Goal: Task Accomplishment & Management: Manage account settings

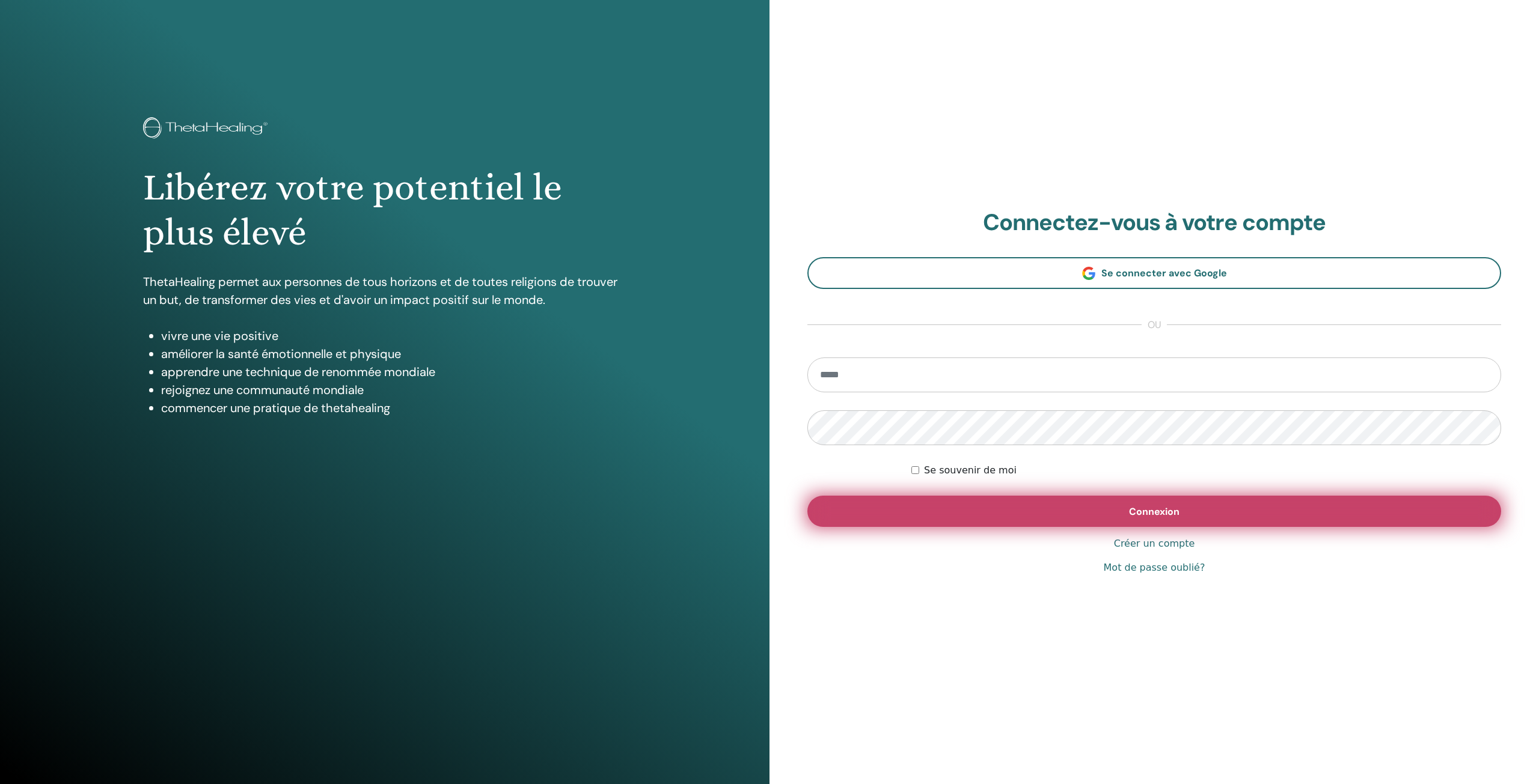
type input "**********"
click at [991, 525] on button "Connexion" at bounding box center [1154, 511] width 693 height 31
click at [988, 514] on button "Connexion" at bounding box center [1154, 511] width 693 height 31
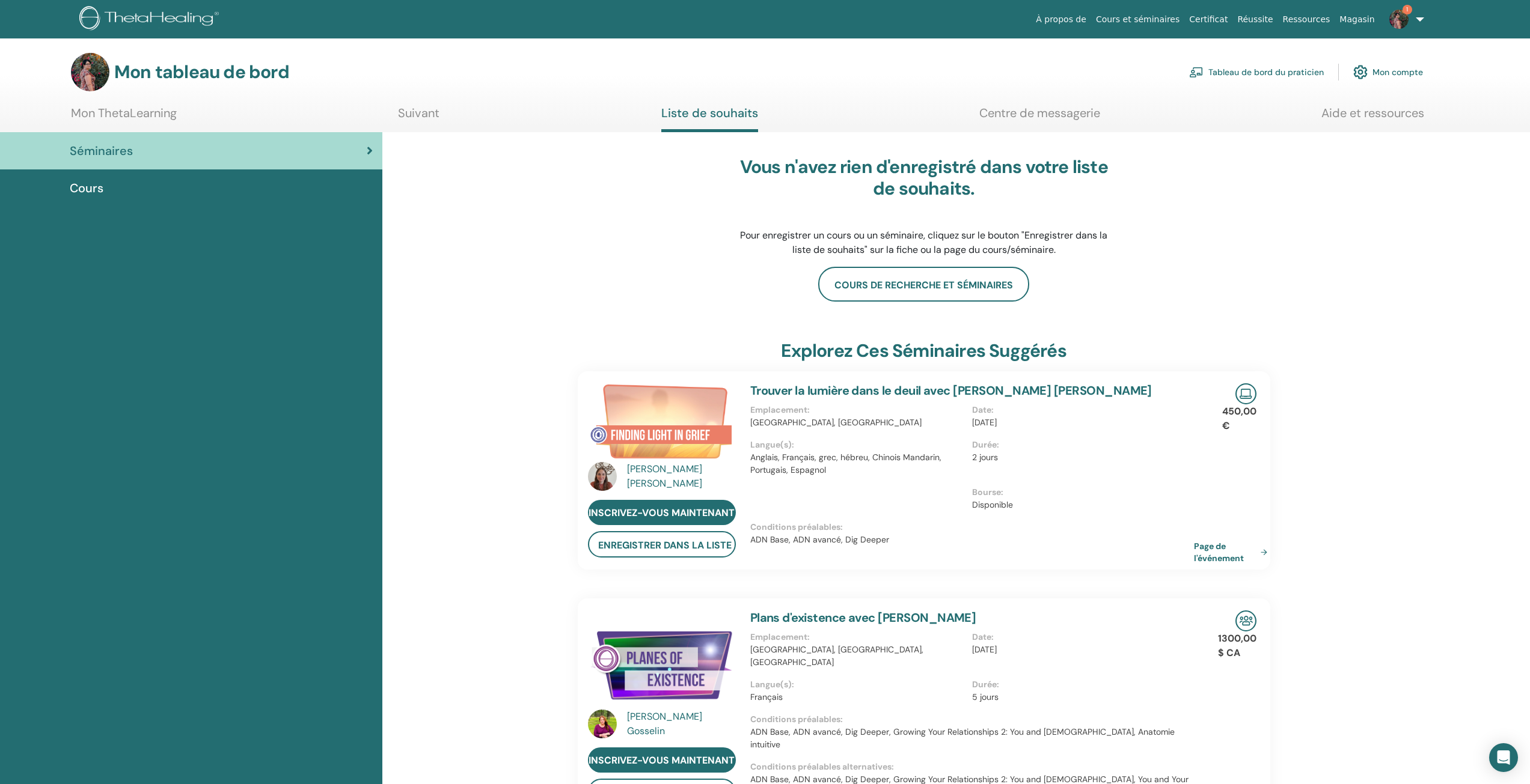
click at [1270, 240] on div "Vous n'avez rien d'enregistré dans votre liste de souhaits. Pour enregistrer un…" at bounding box center [924, 206] width 693 height 120
click at [1396, 23] on img at bounding box center [1399, 19] width 19 height 19
click at [1368, 208] on link "Avis 1" at bounding box center [1397, 206] width 117 height 19
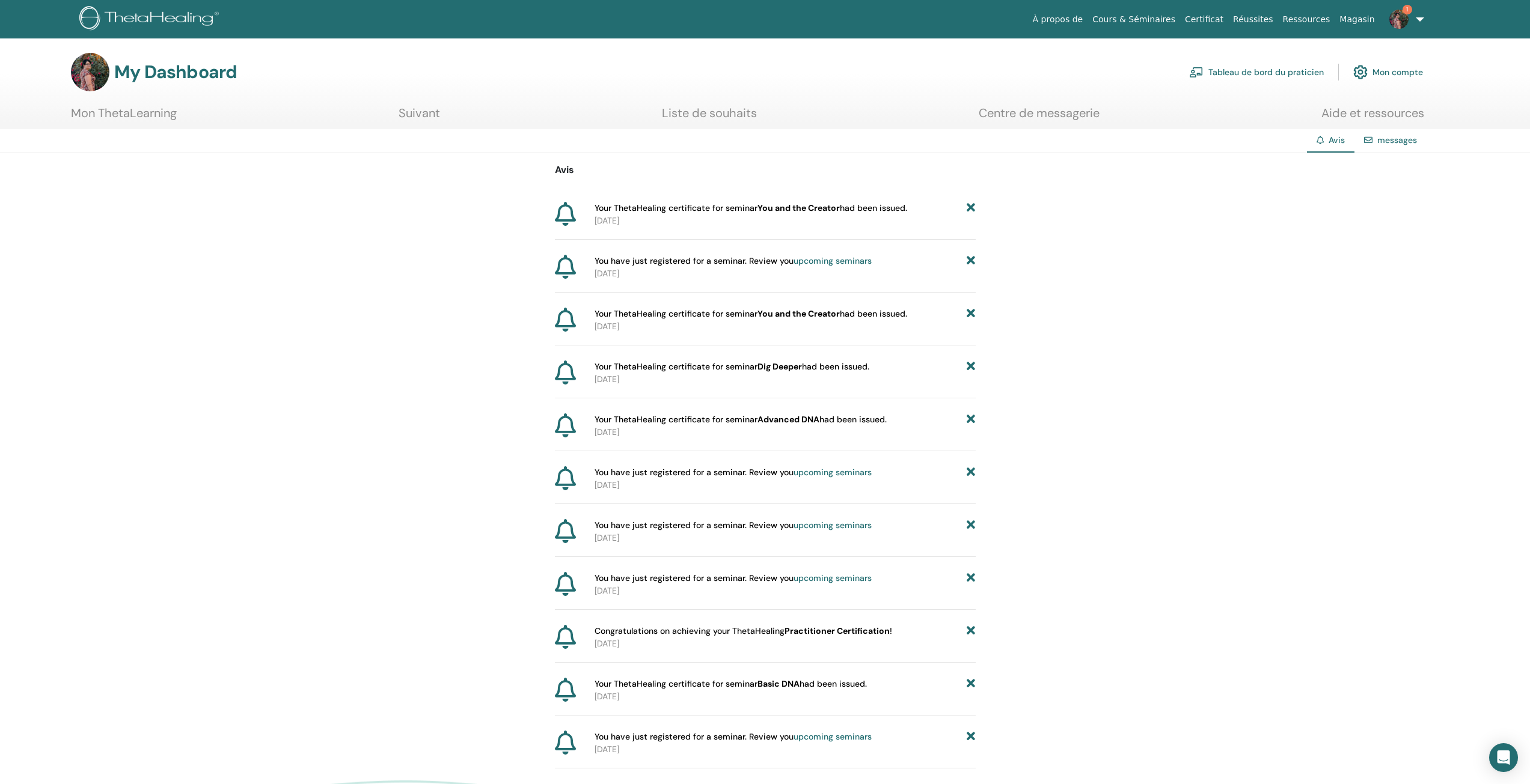
click at [1396, 74] on link "Mon compte" at bounding box center [1388, 72] width 70 height 27
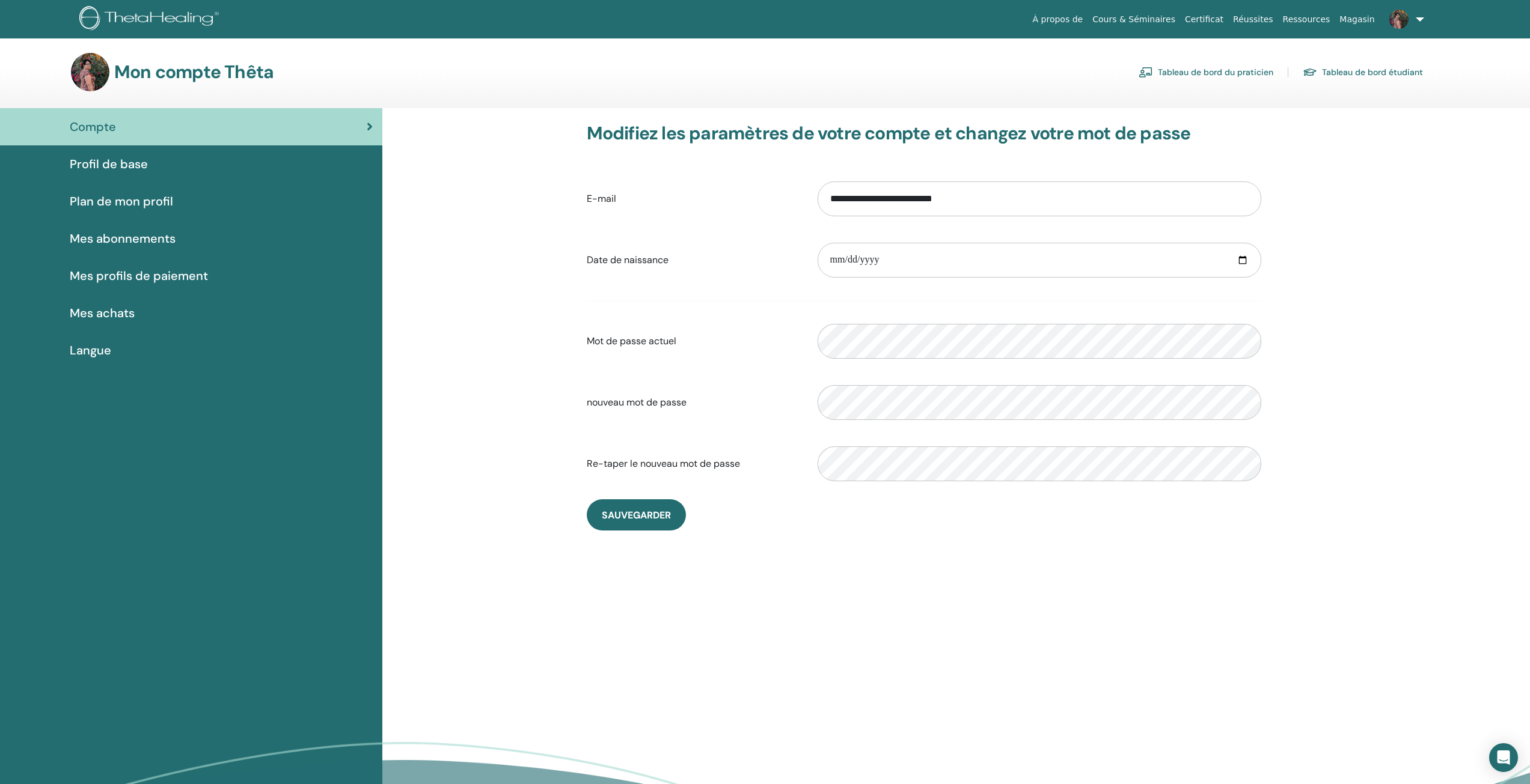
click at [128, 312] on span "Mes achats" at bounding box center [102, 313] width 65 height 18
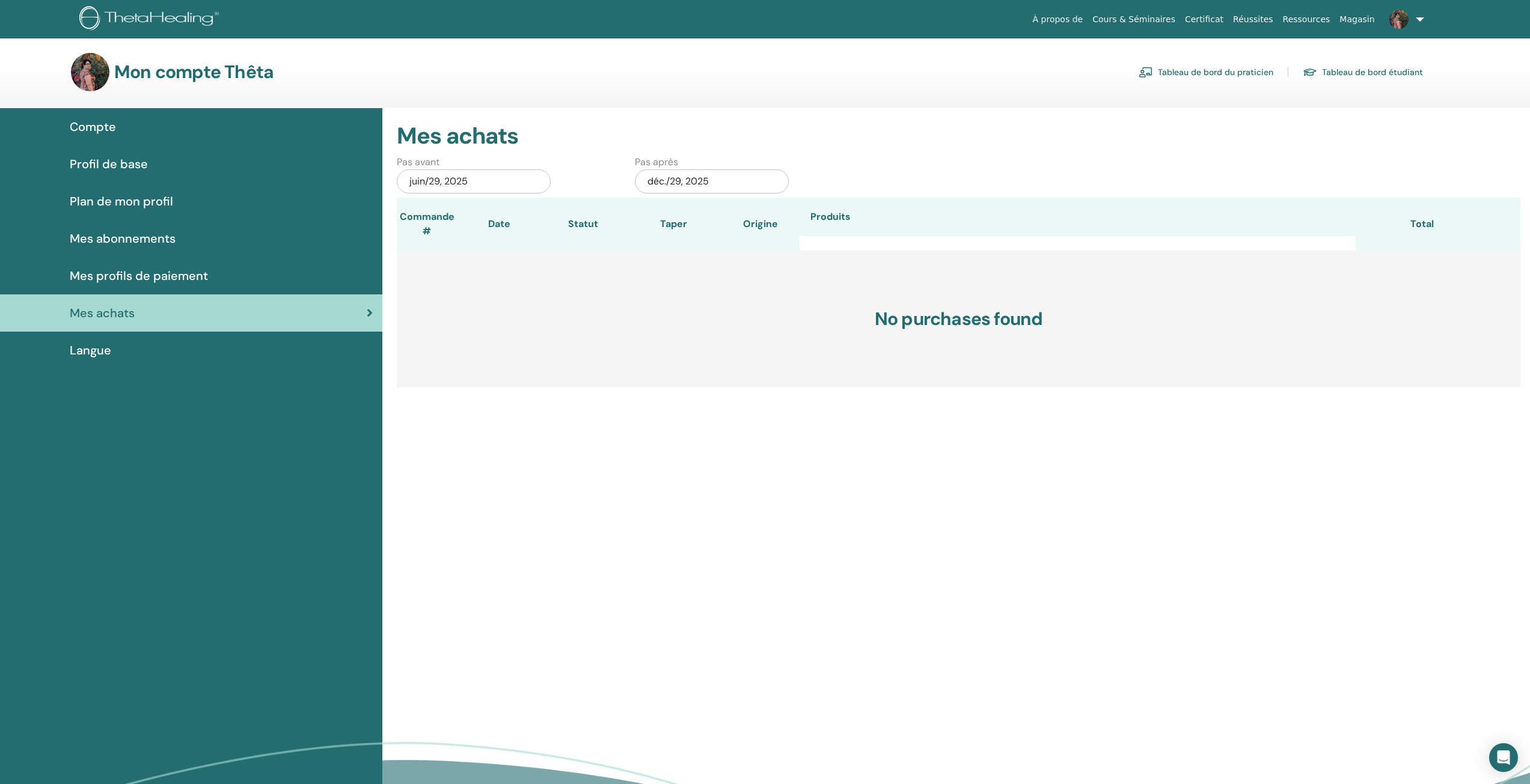
click at [129, 240] on span "Mes abonnements" at bounding box center [123, 238] width 106 height 18
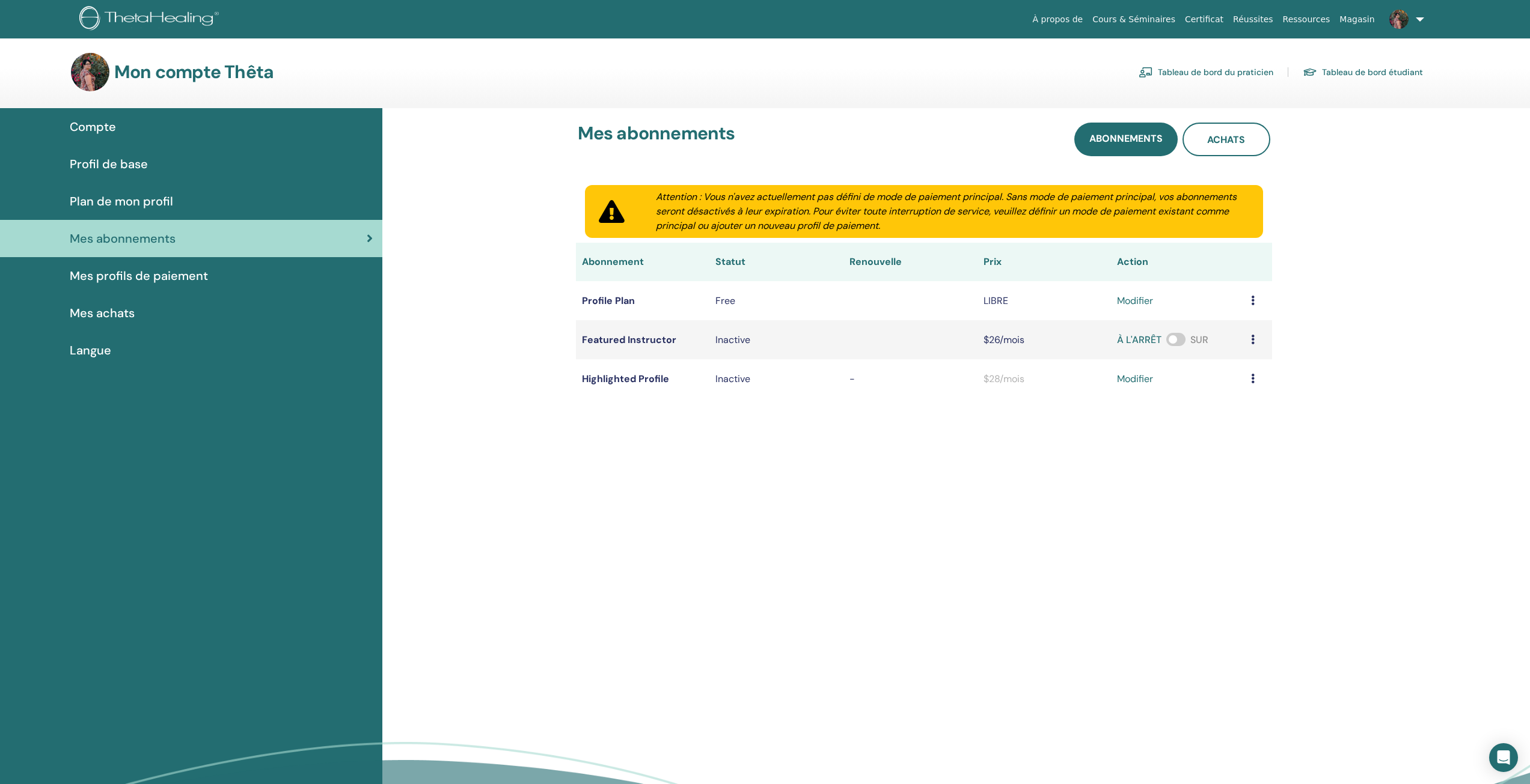
click at [125, 280] on span "Mes profils de paiement" at bounding box center [139, 276] width 139 height 18
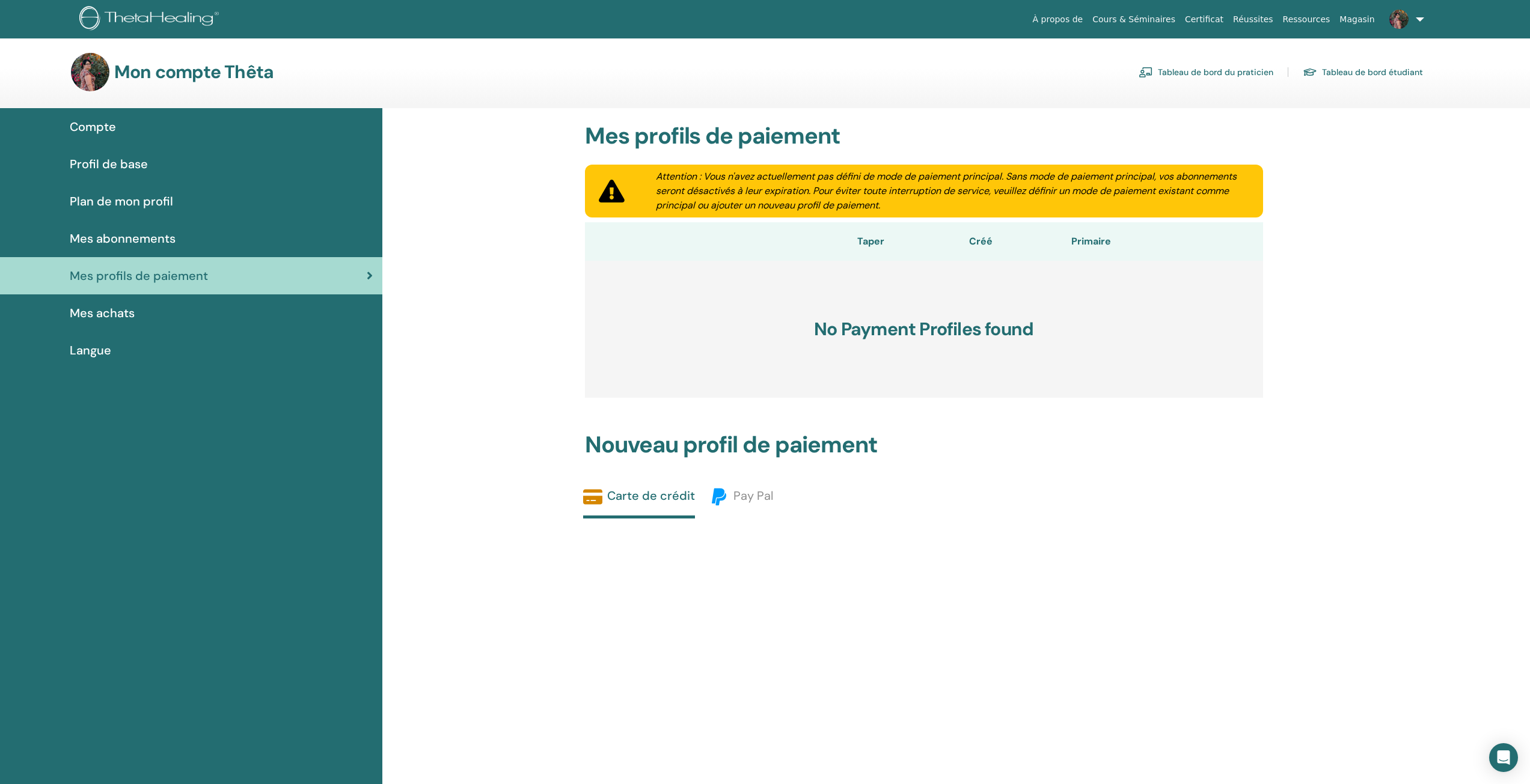
click at [111, 193] on span "Plan de mon profil" at bounding box center [121, 201] width 103 height 18
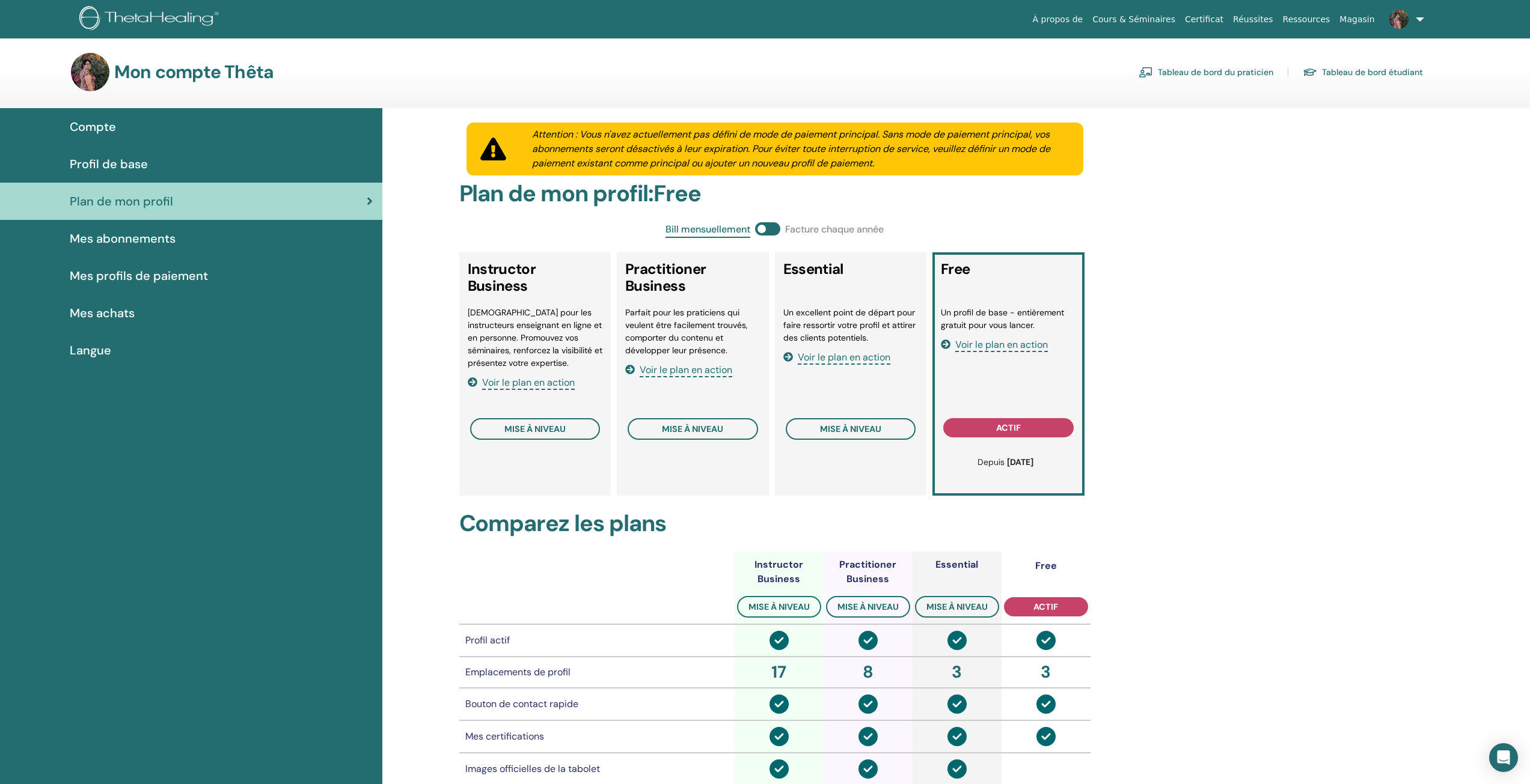
click at [112, 157] on span "Profil de base" at bounding box center [109, 164] width 78 height 18
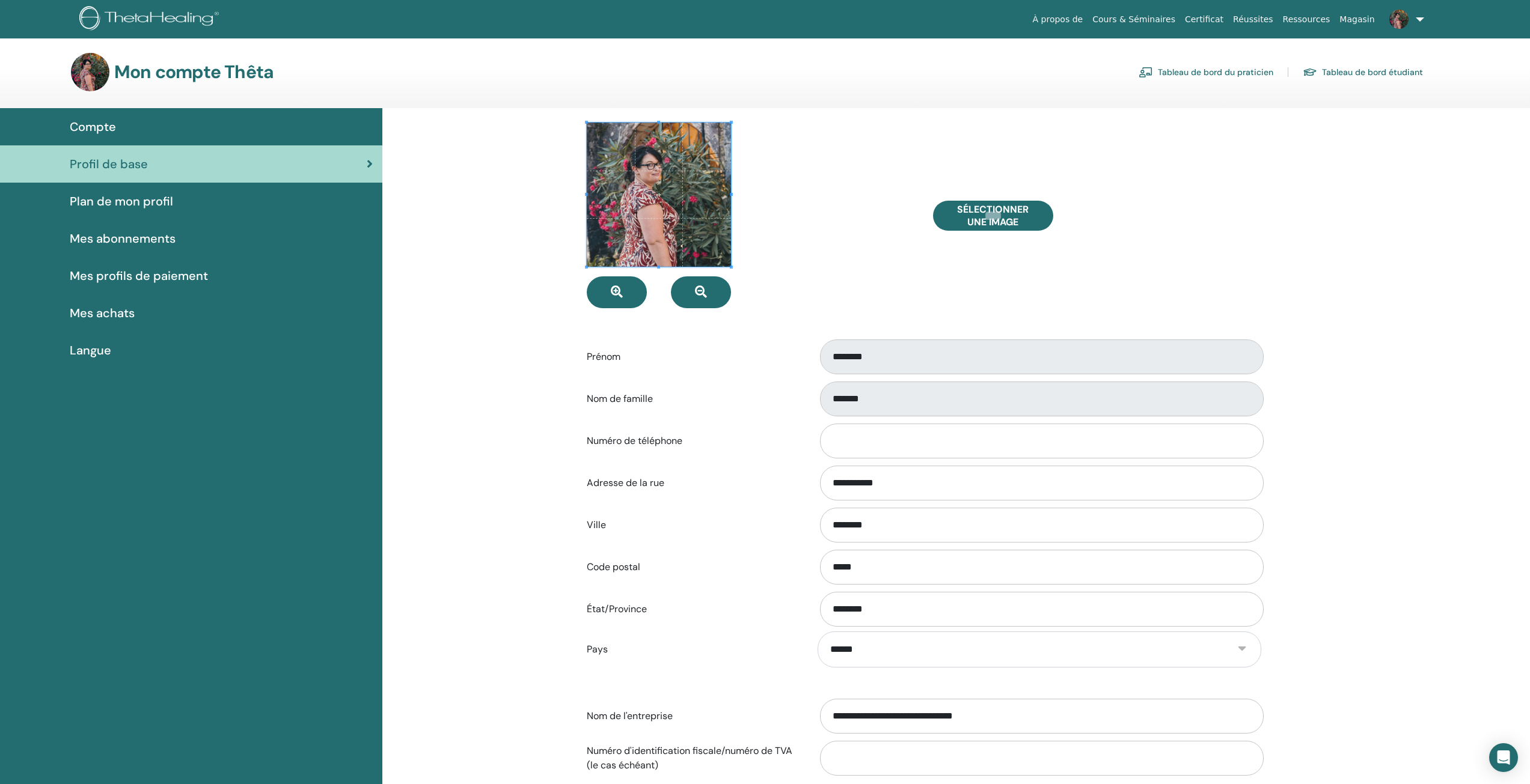
click at [213, 117] on link "Compte" at bounding box center [191, 127] width 382 height 38
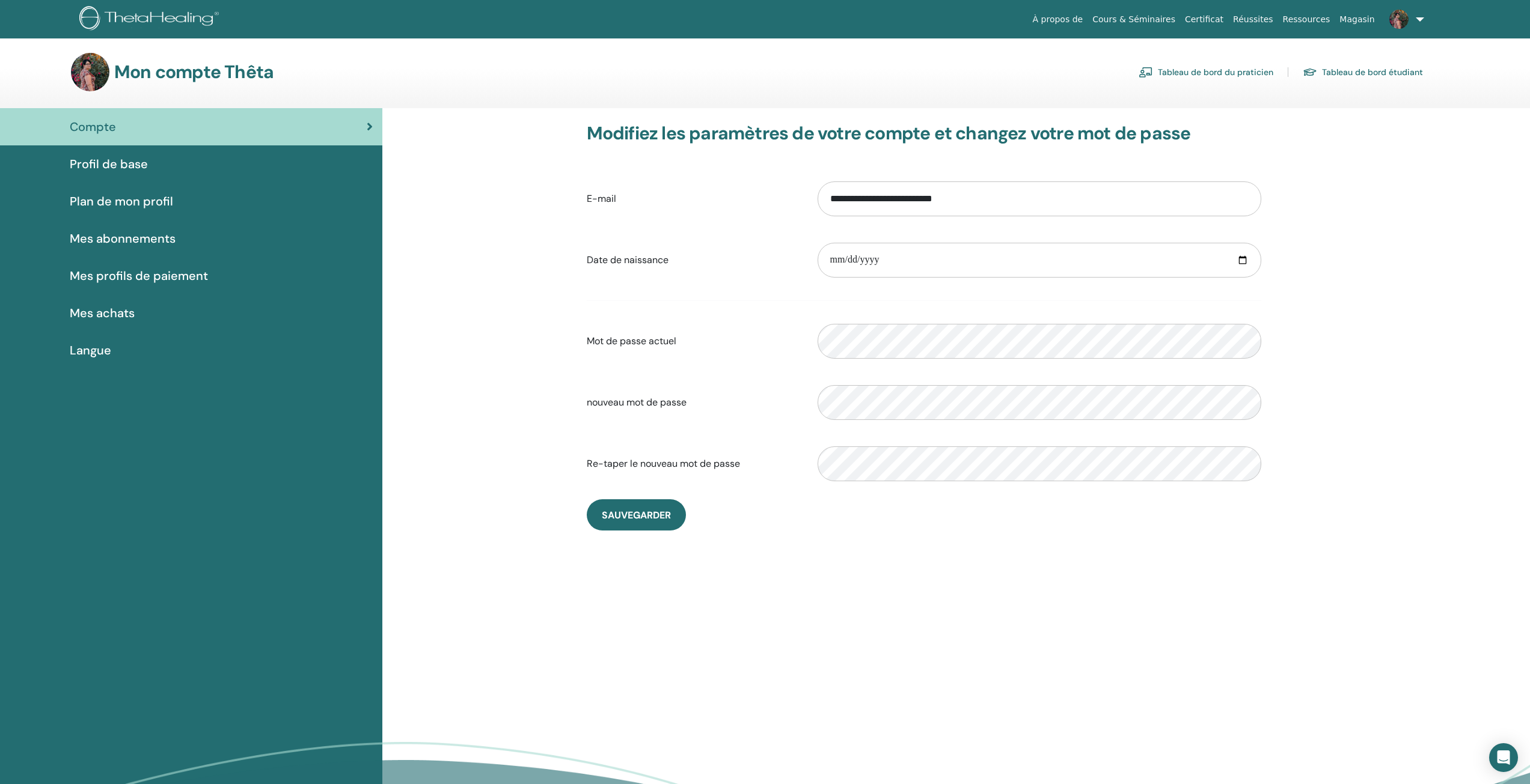
click at [1202, 74] on link "Tableau de bord du praticien" at bounding box center [1206, 72] width 135 height 19
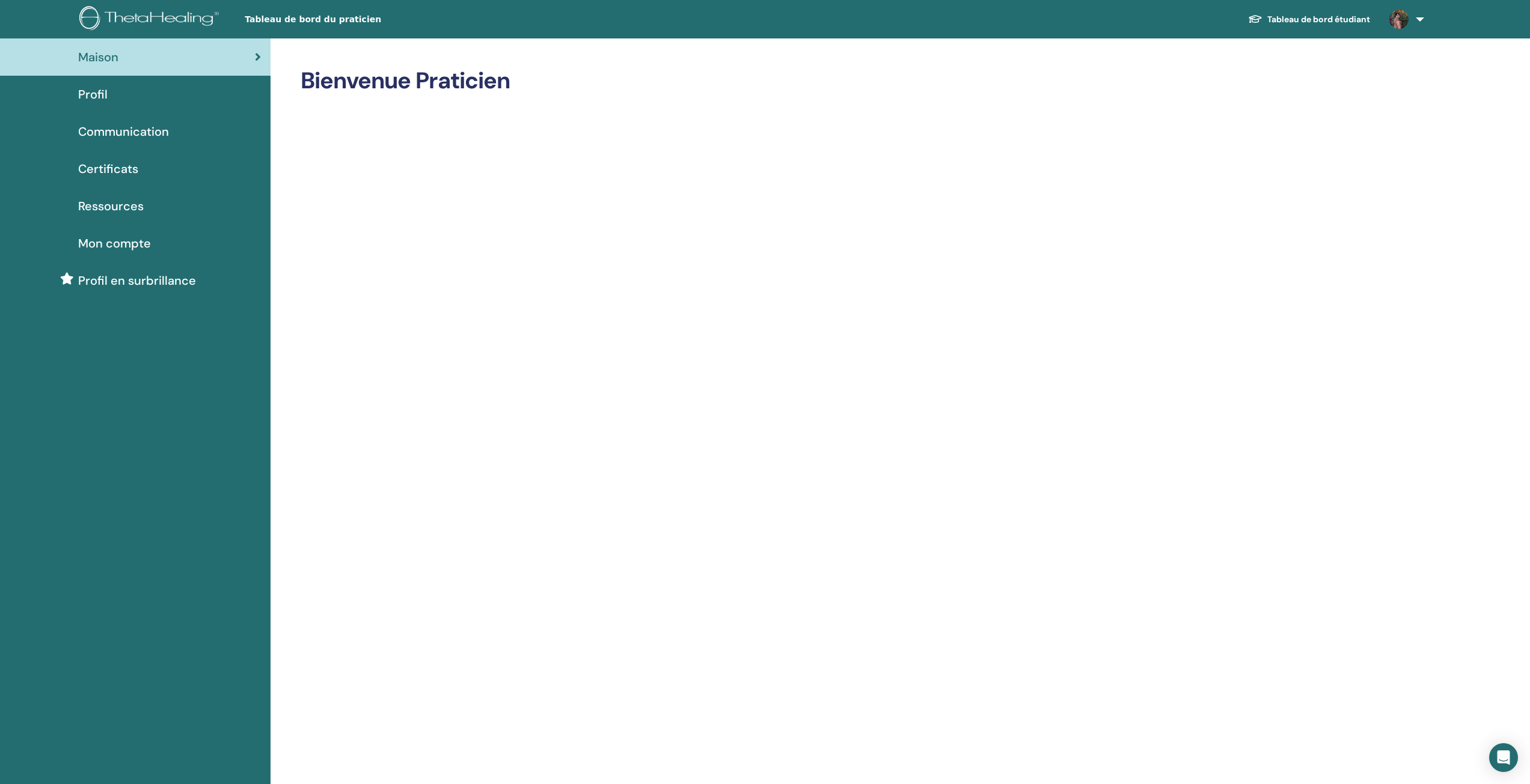
click at [1415, 14] on link at bounding box center [1404, 19] width 49 height 38
click at [1389, 109] on span "Mes ThetaHealers" at bounding box center [1376, 110] width 76 height 11
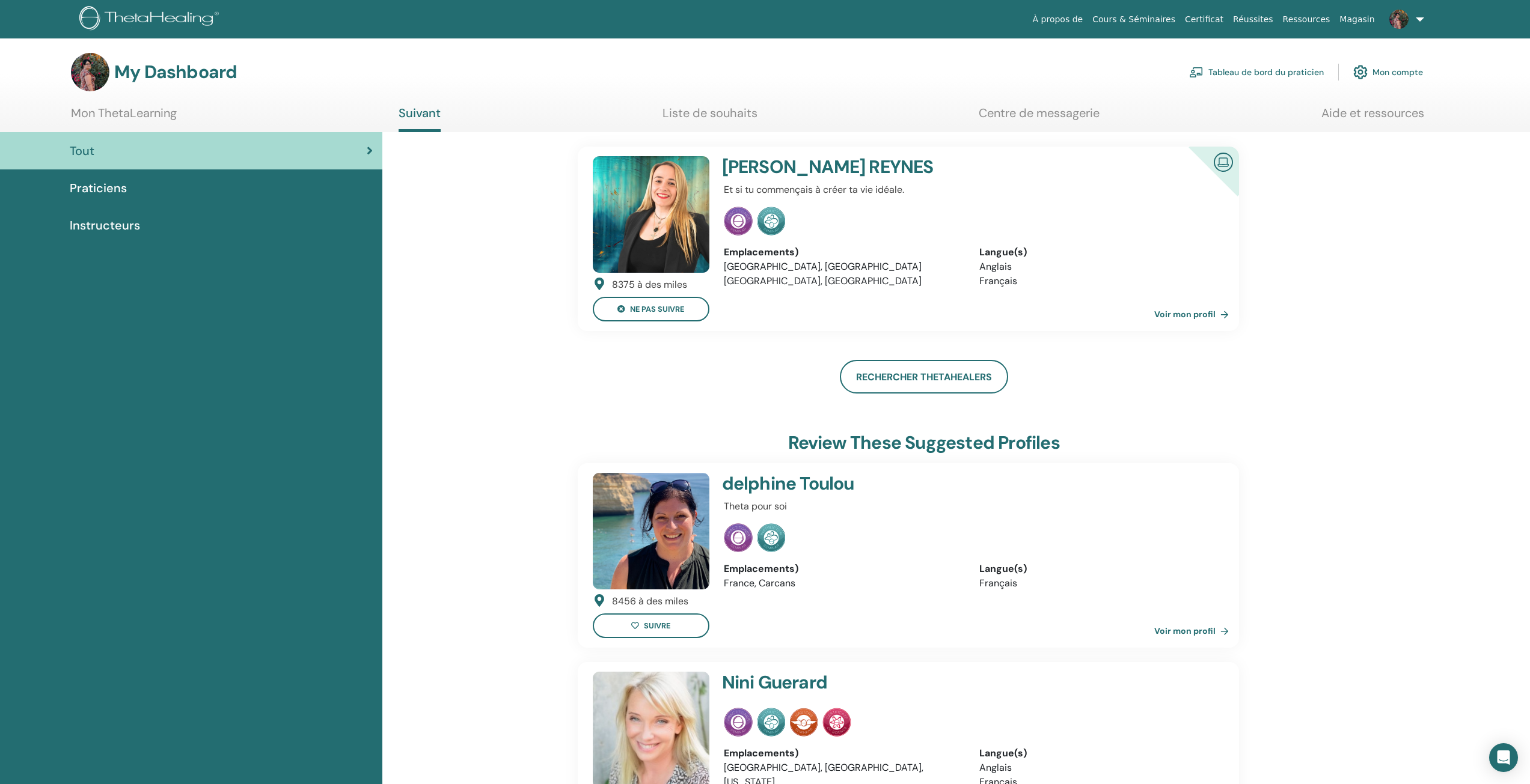
click at [699, 203] on img at bounding box center [651, 215] width 117 height 117
click at [1188, 316] on link "Voir mon profil" at bounding box center [1194, 314] width 79 height 24
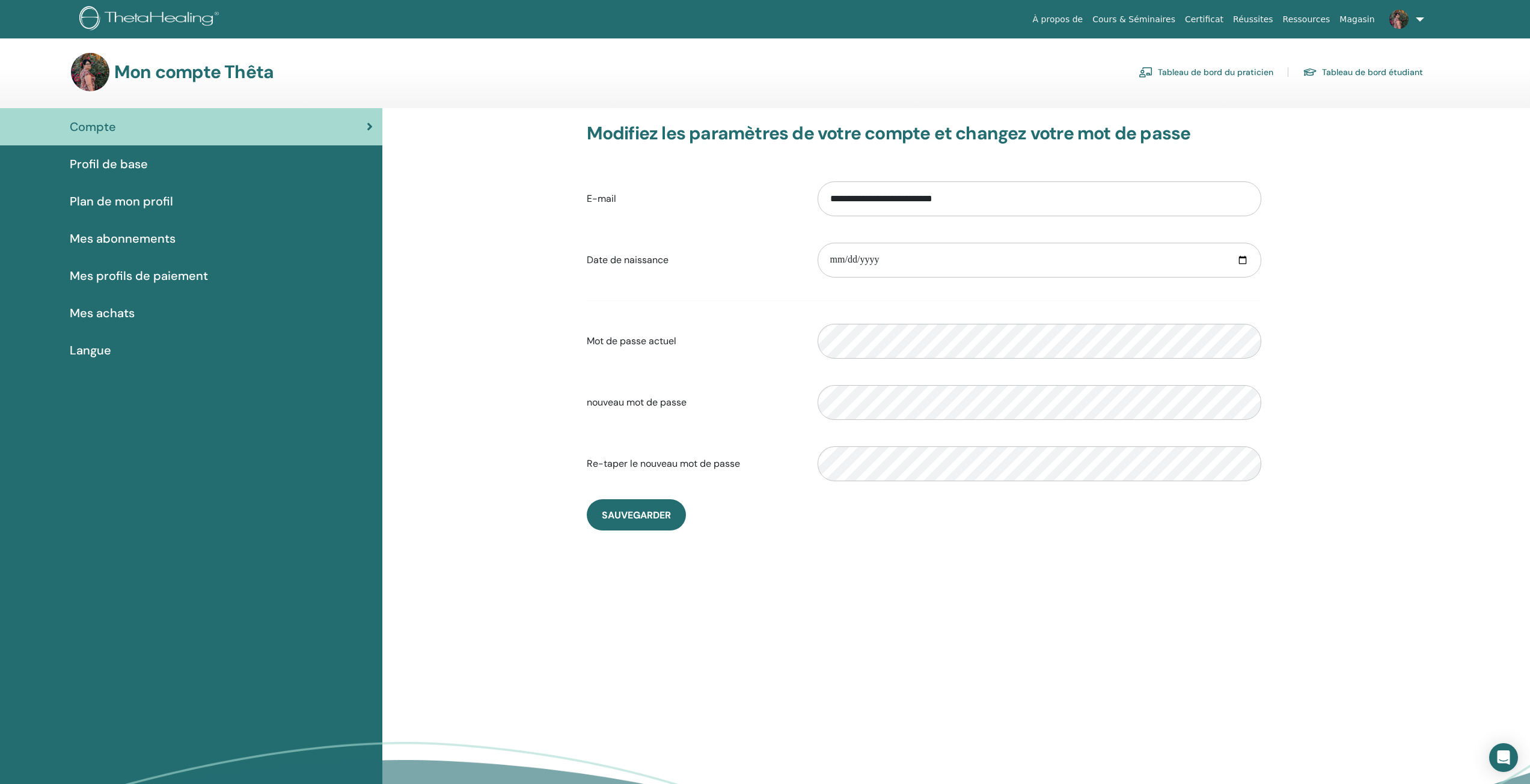
click at [1360, 69] on link "Tableau de bord étudiant" at bounding box center [1363, 72] width 121 height 19
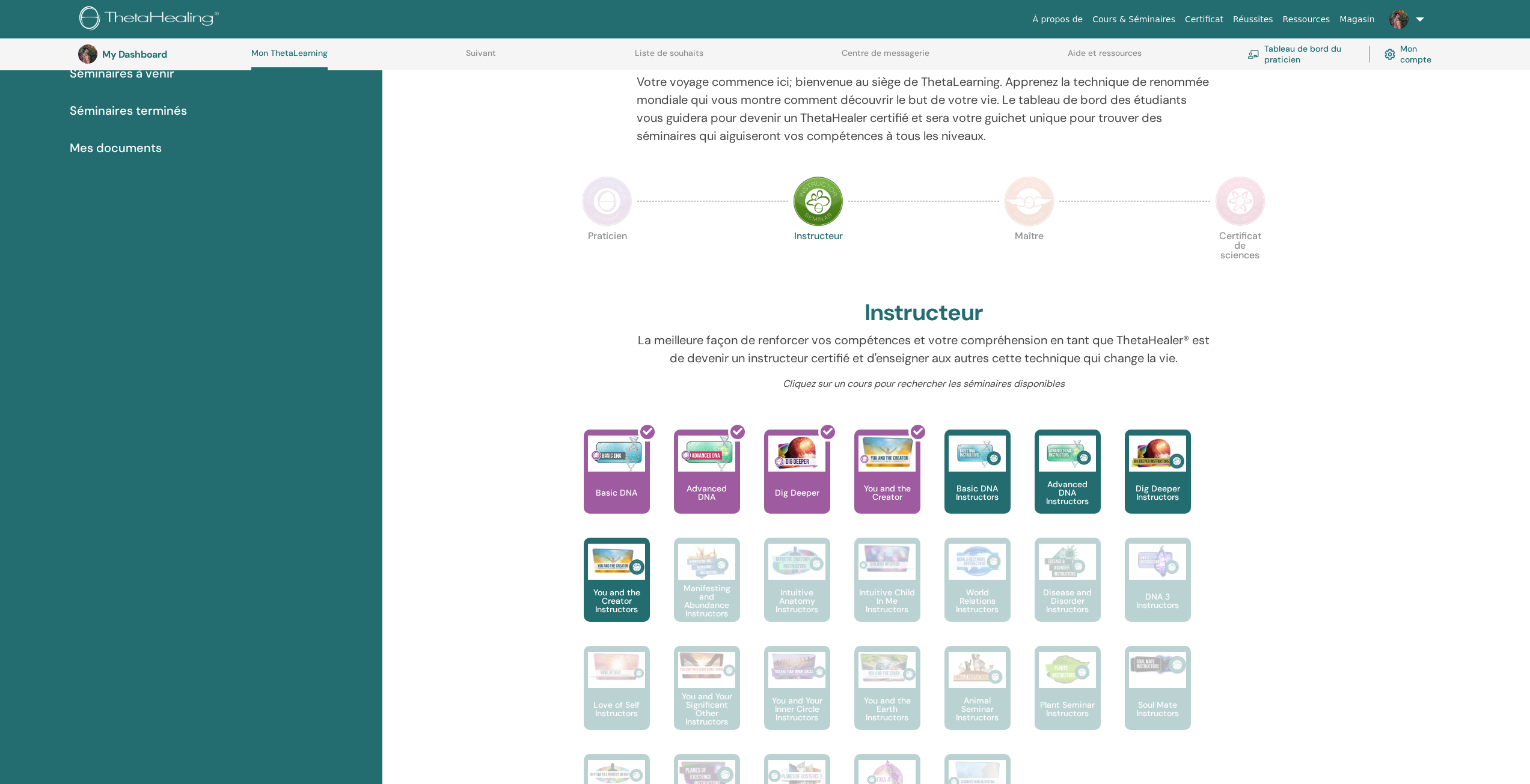
scroll to position [152, 0]
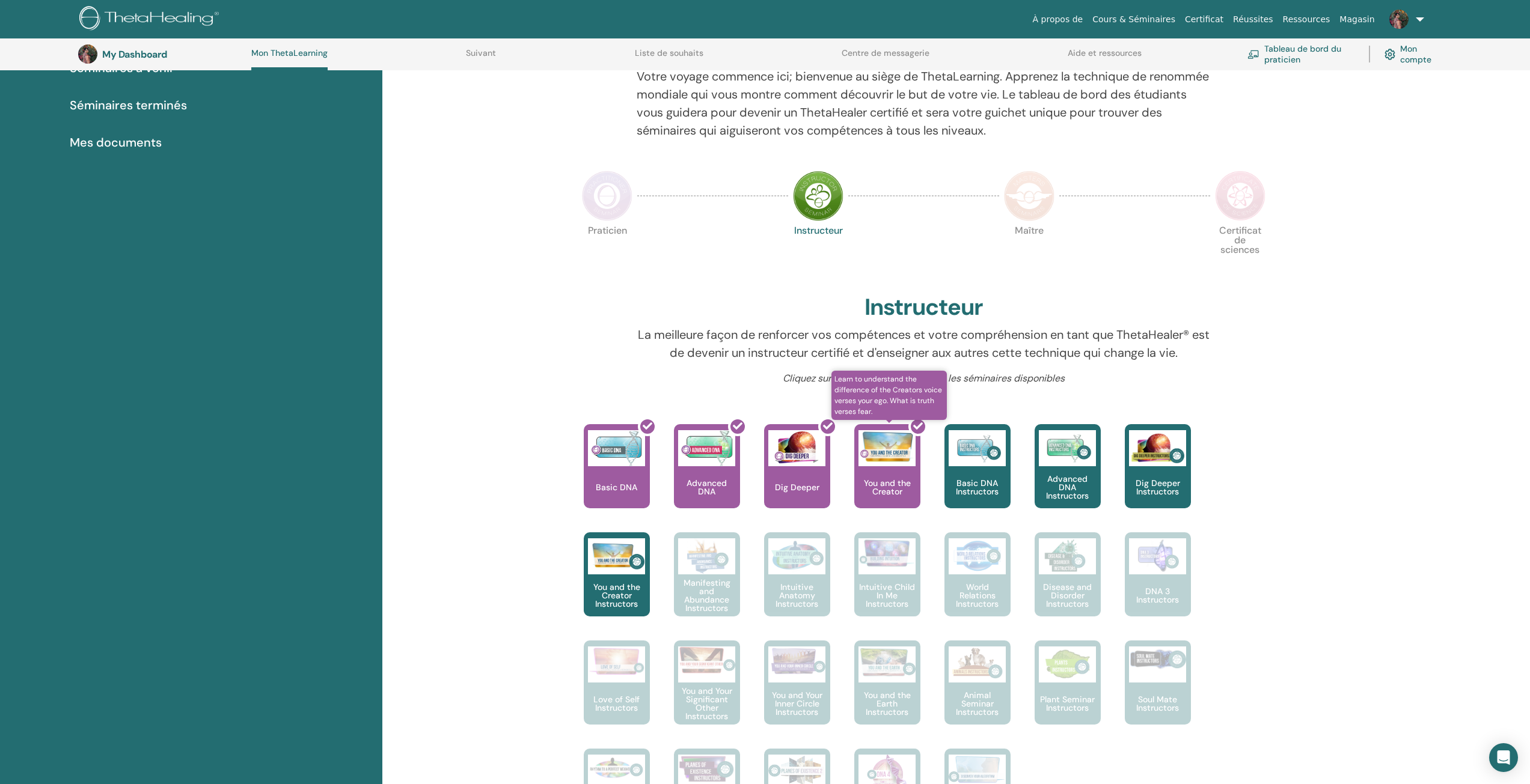
click at [875, 482] on div at bounding box center [895, 471] width 66 height 108
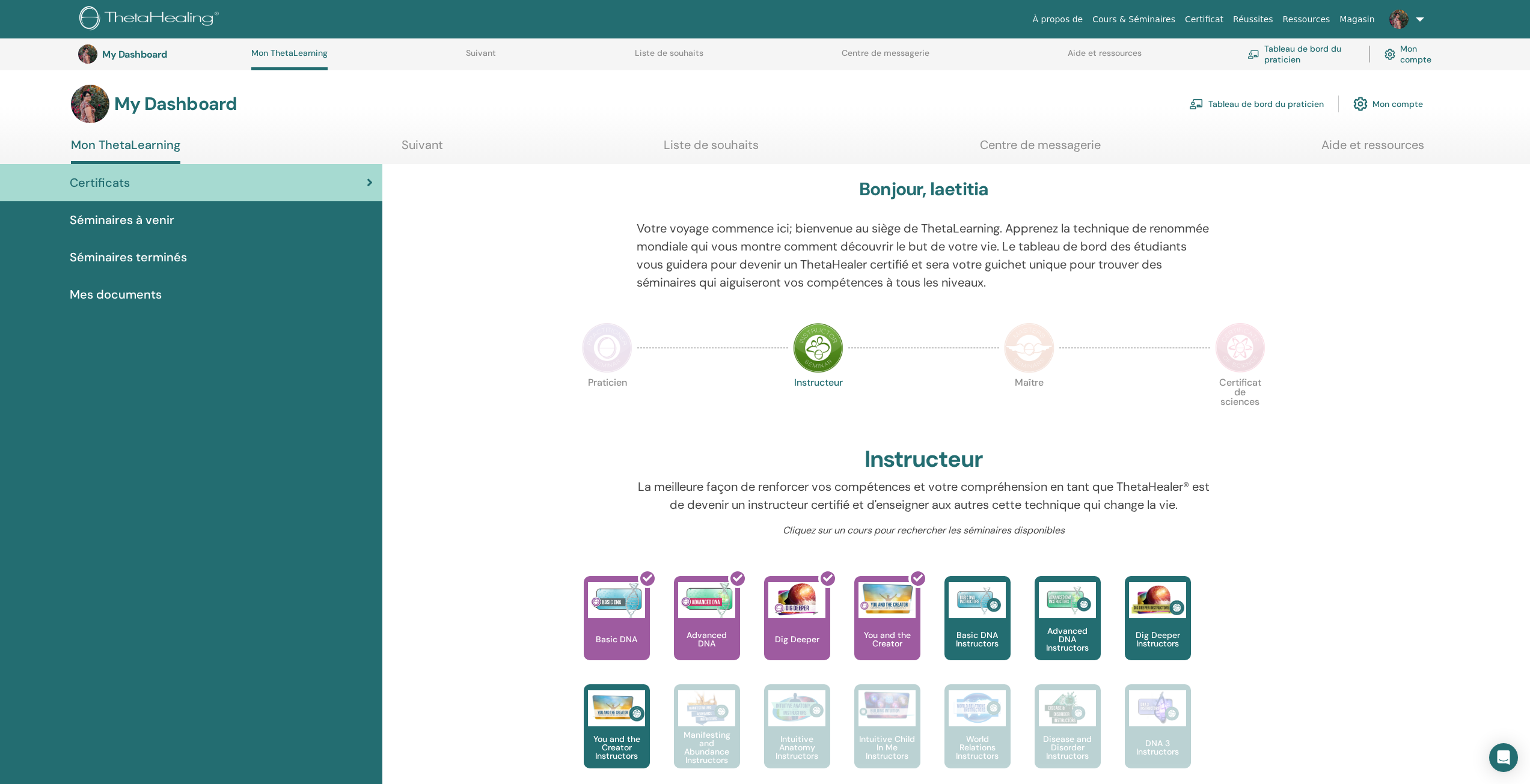
scroll to position [153, 0]
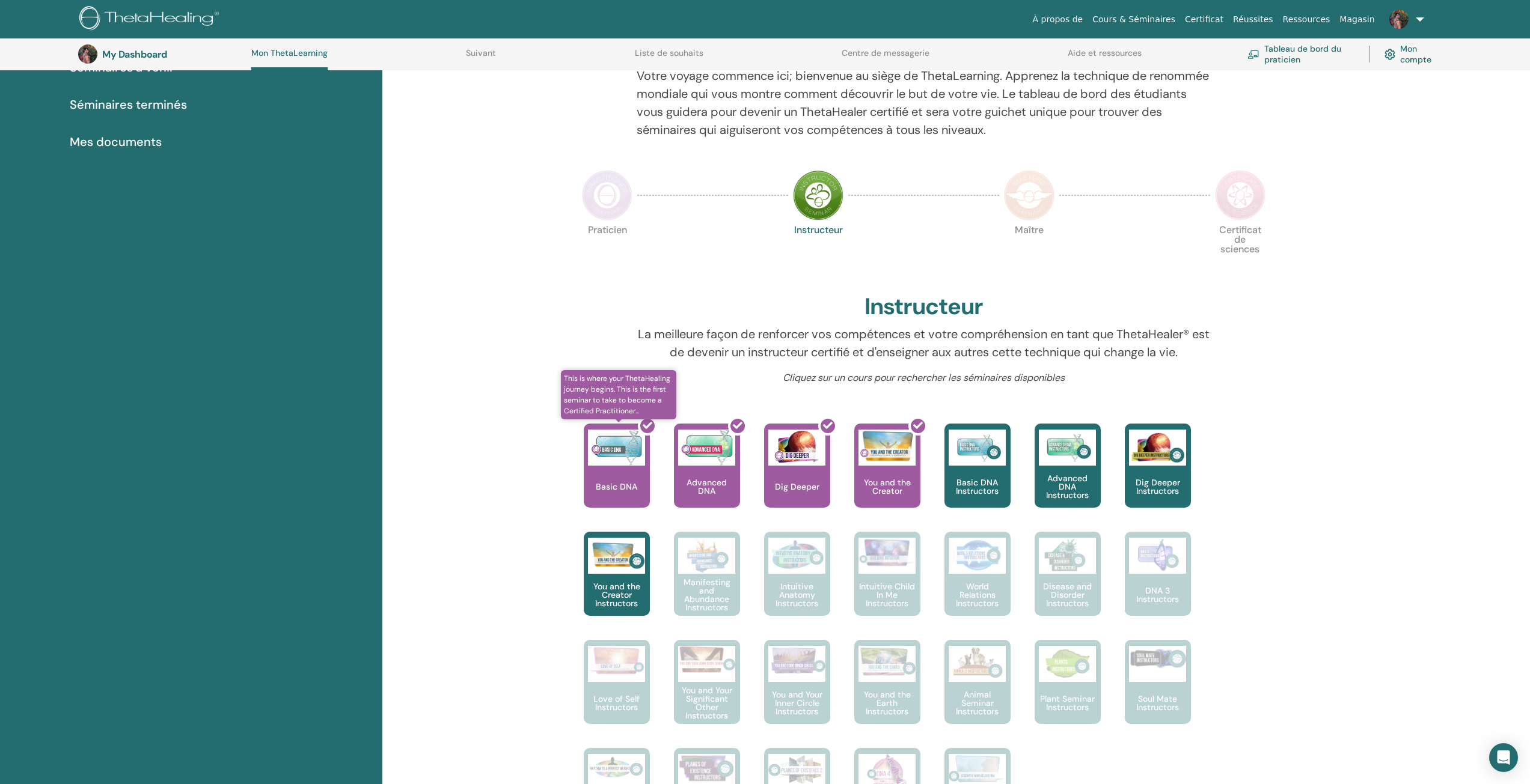
click at [616, 473] on div at bounding box center [624, 470] width 66 height 108
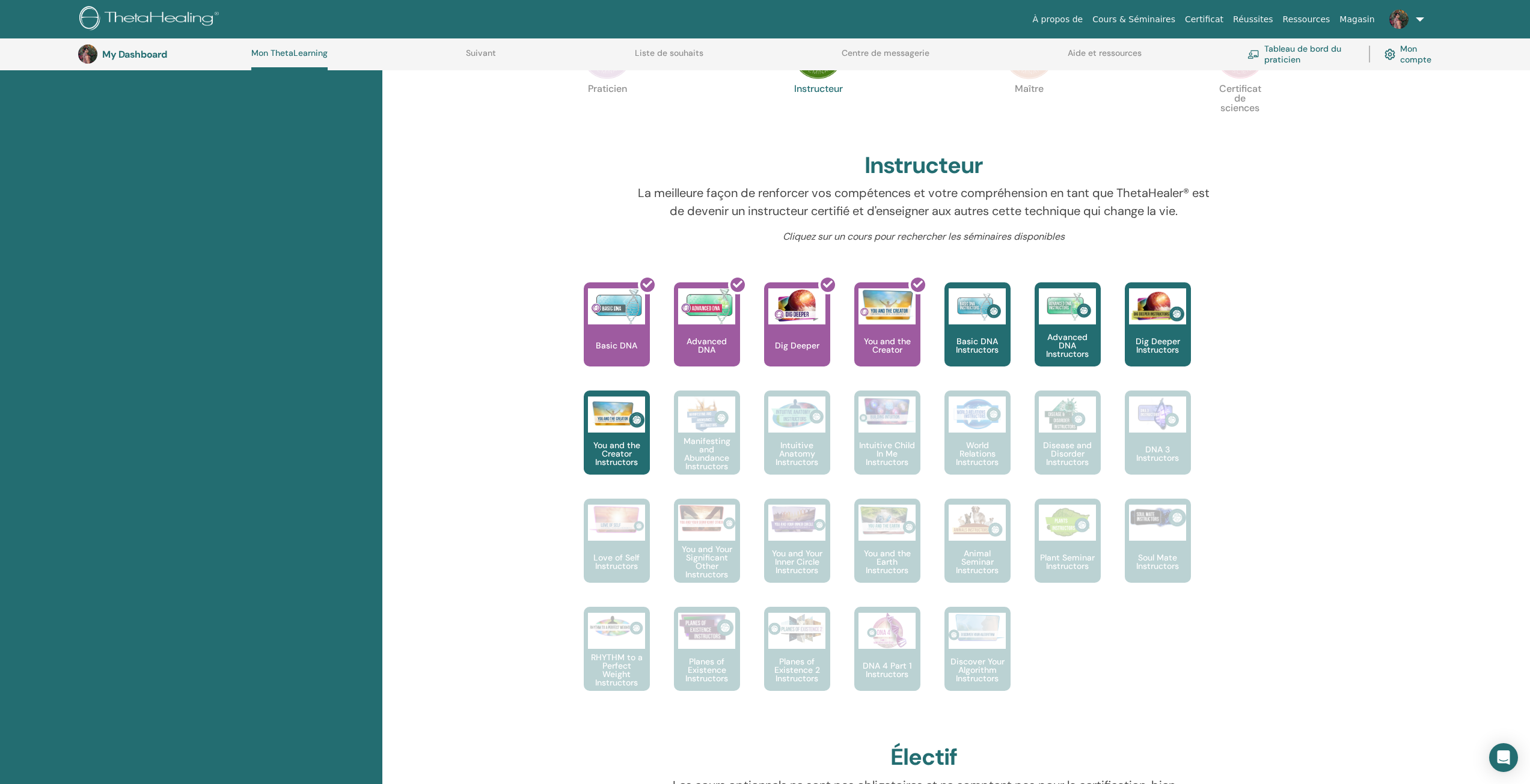
scroll to position [273, 0]
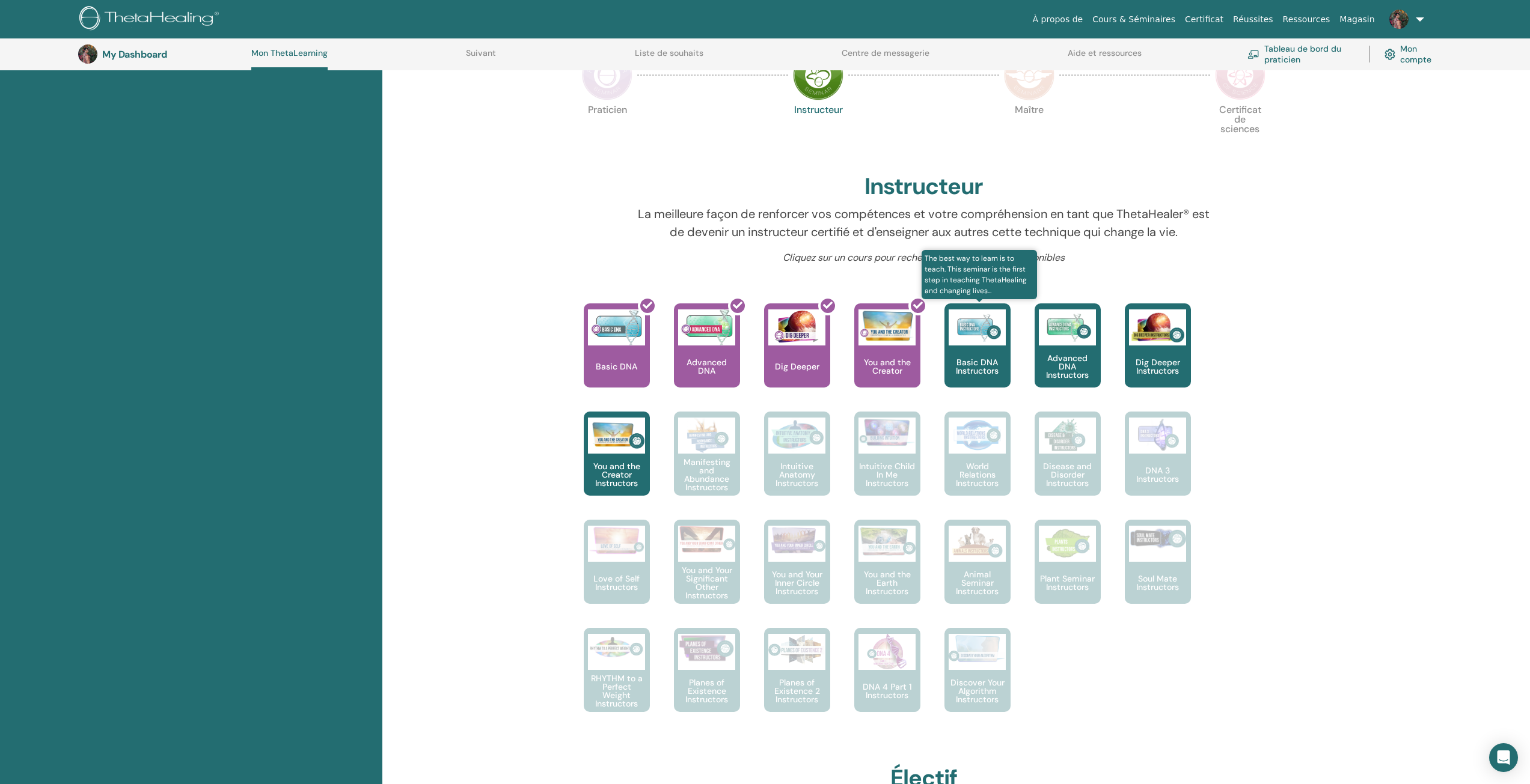
click at [987, 371] on p "Basic DNA Instructors" at bounding box center [978, 366] width 66 height 17
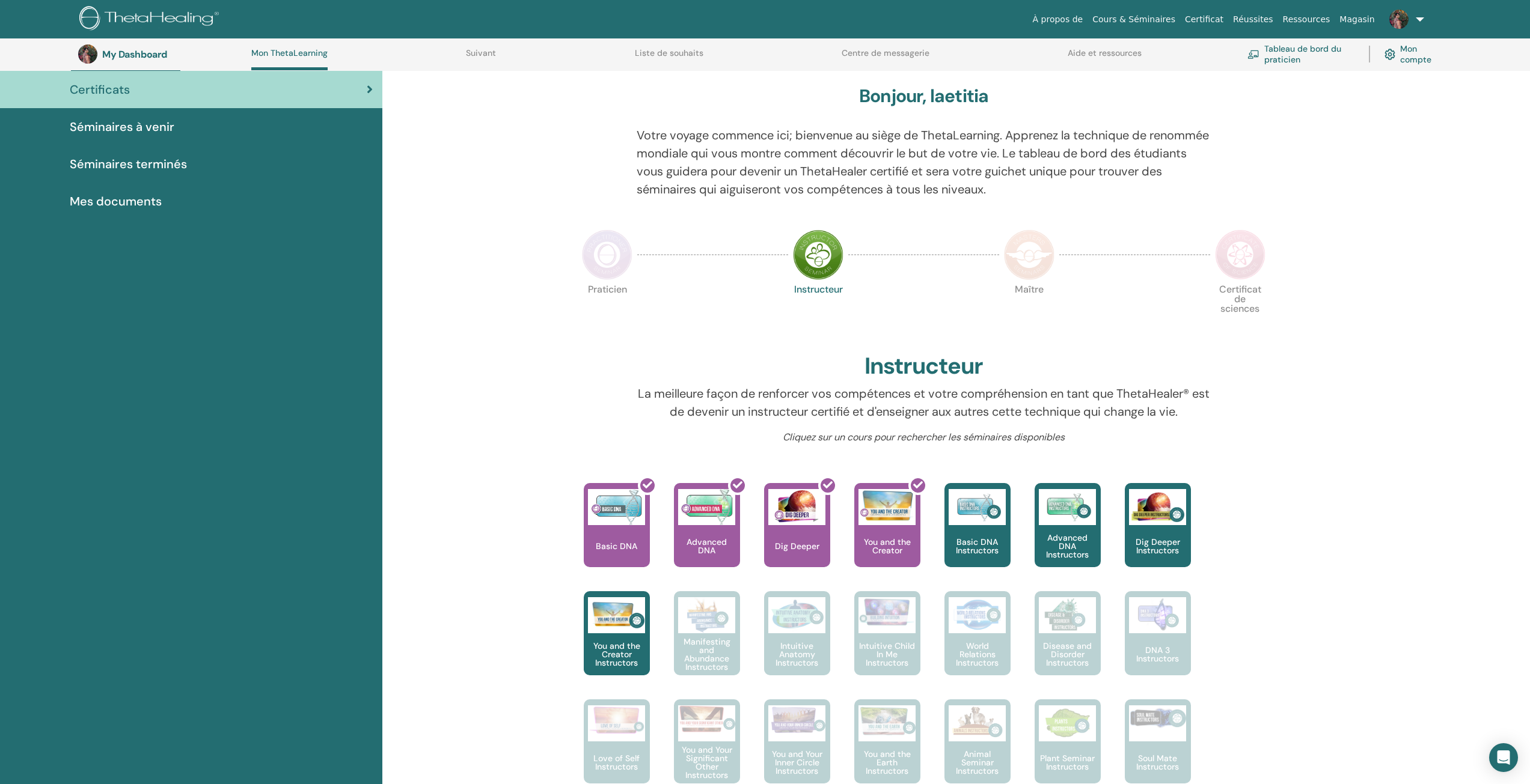
scroll to position [92, 0]
click at [247, 89] on div "Certificats" at bounding box center [191, 89] width 363 height 18
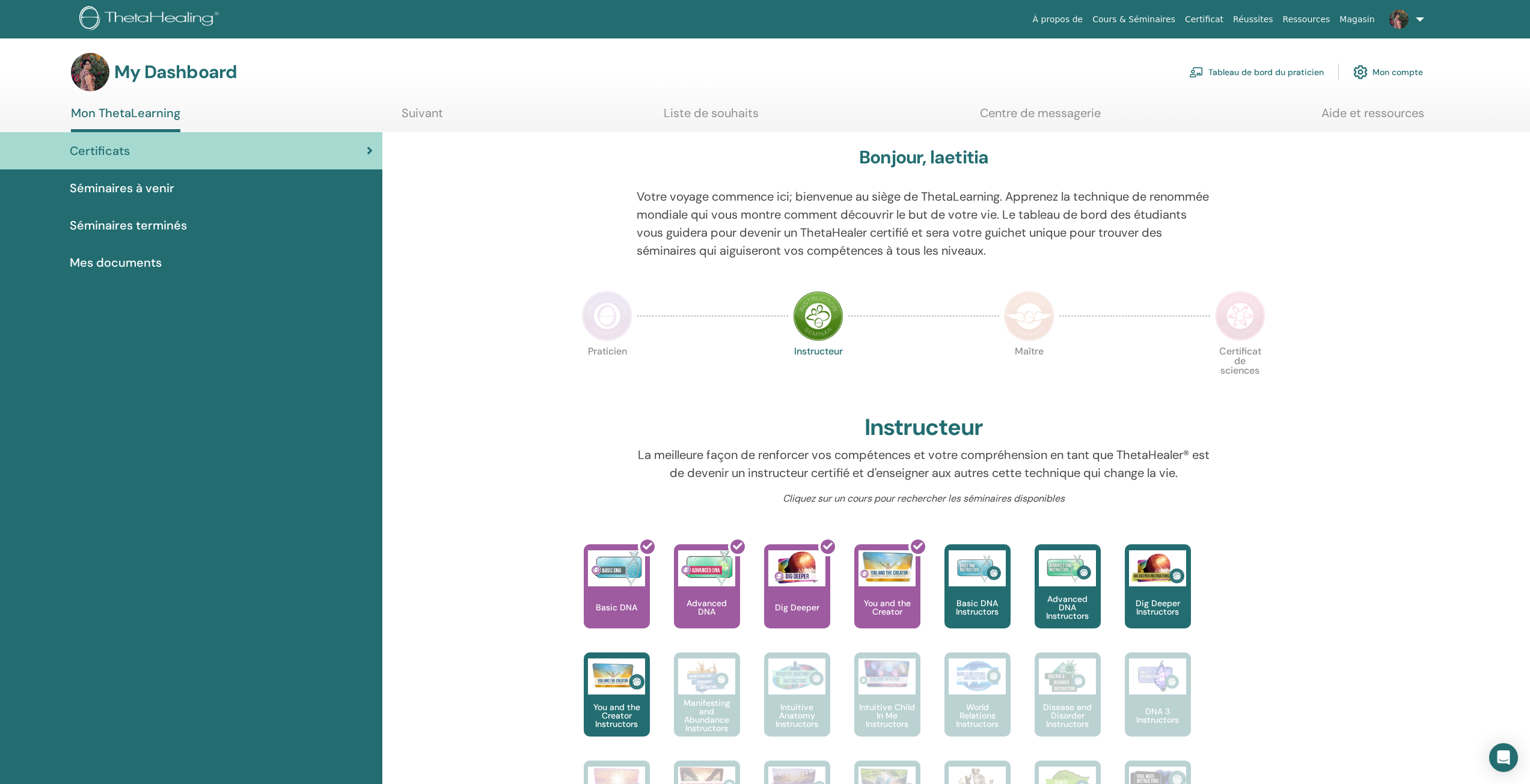
click at [192, 265] on div "Mes documents" at bounding box center [191, 263] width 363 height 18
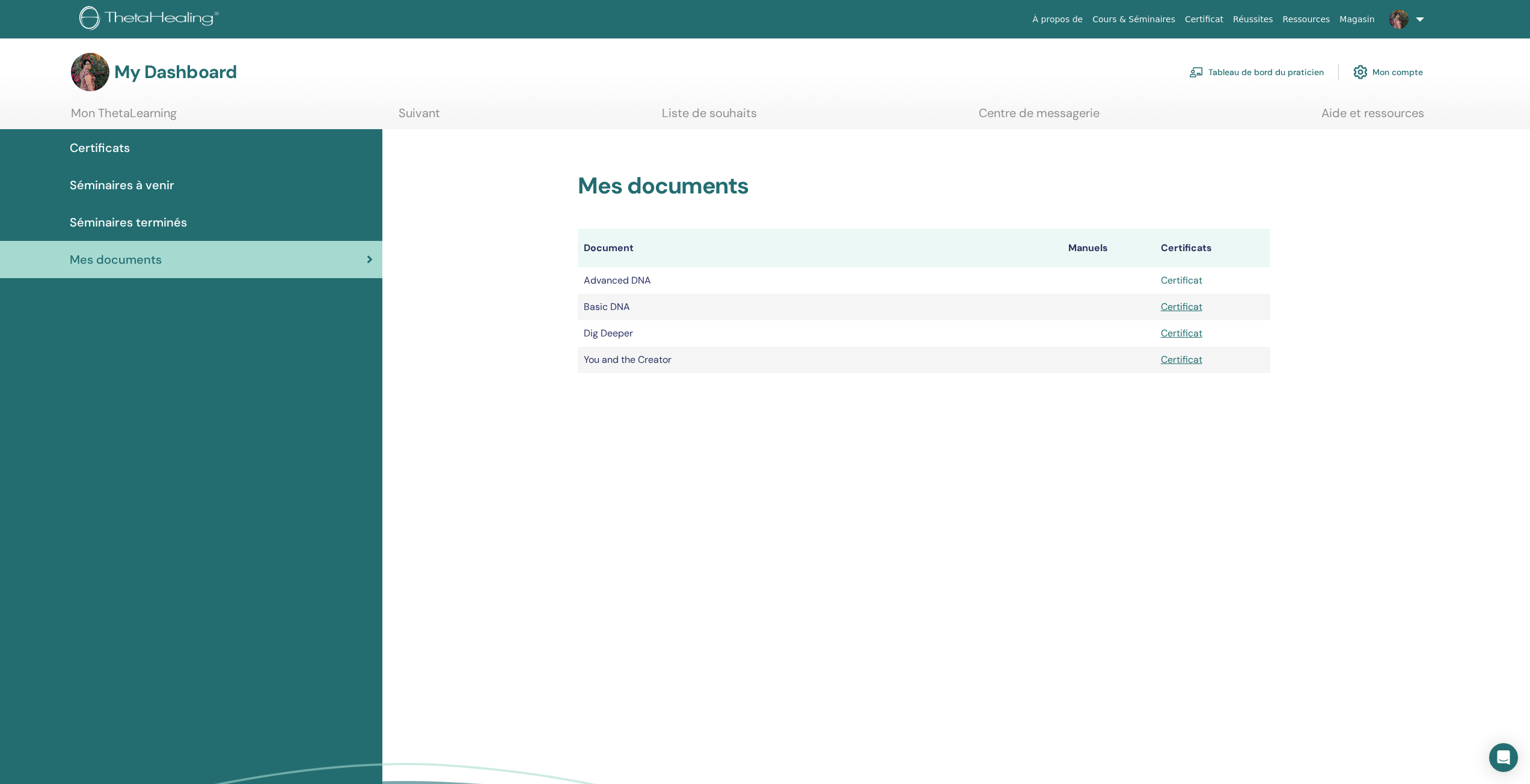
click at [1178, 280] on link "Certificat" at bounding box center [1181, 280] width 41 height 12
click at [1191, 307] on link "Certificat" at bounding box center [1181, 307] width 41 height 12
click at [1176, 333] on link "Certificat" at bounding box center [1181, 332] width 41 height 12
click at [1181, 360] on link "Certificat" at bounding box center [1181, 359] width 41 height 12
